Goal: Find specific page/section: Find specific page/section

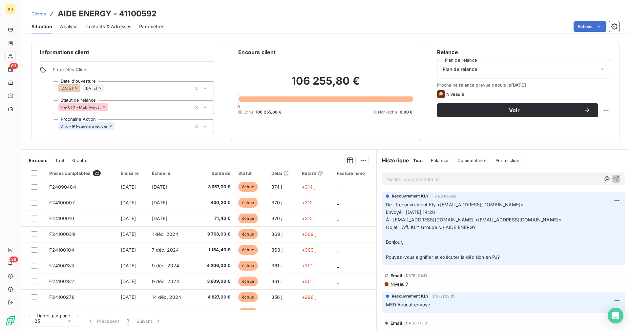
click at [42, 14] on span "Clients" at bounding box center [38, 13] width 14 height 5
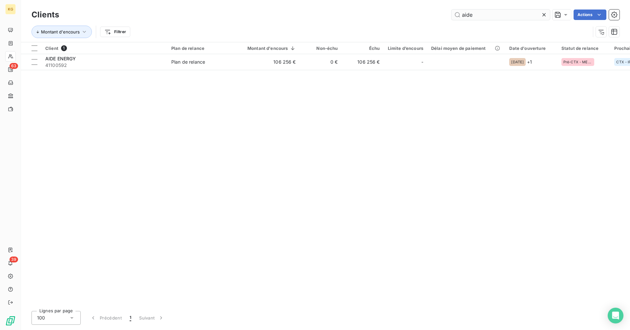
click at [491, 17] on input "aide" at bounding box center [500, 15] width 98 height 10
click at [490, 17] on input "aide" at bounding box center [500, 15] width 98 height 10
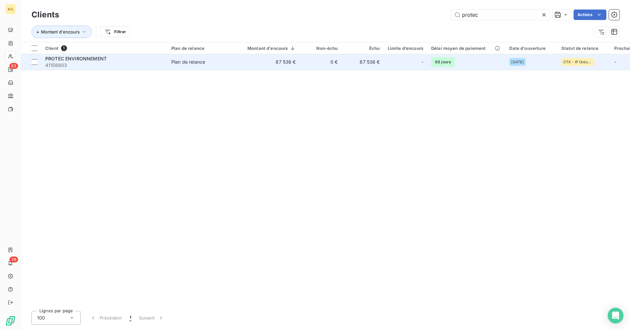
type input "protec"
click at [377, 64] on td "87 536 €" at bounding box center [363, 62] width 42 height 16
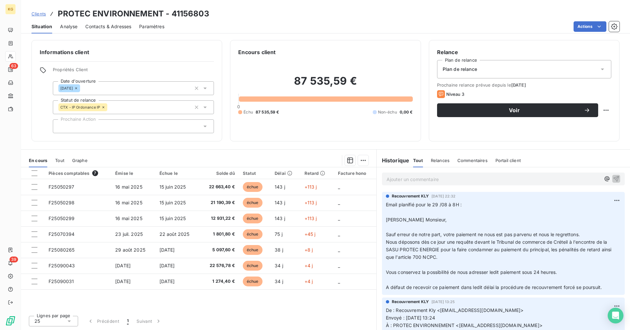
click at [452, 178] on p "Ajouter un commentaire ﻿" at bounding box center [494, 179] width 214 height 8
